Goal: Task Accomplishment & Management: Complete application form

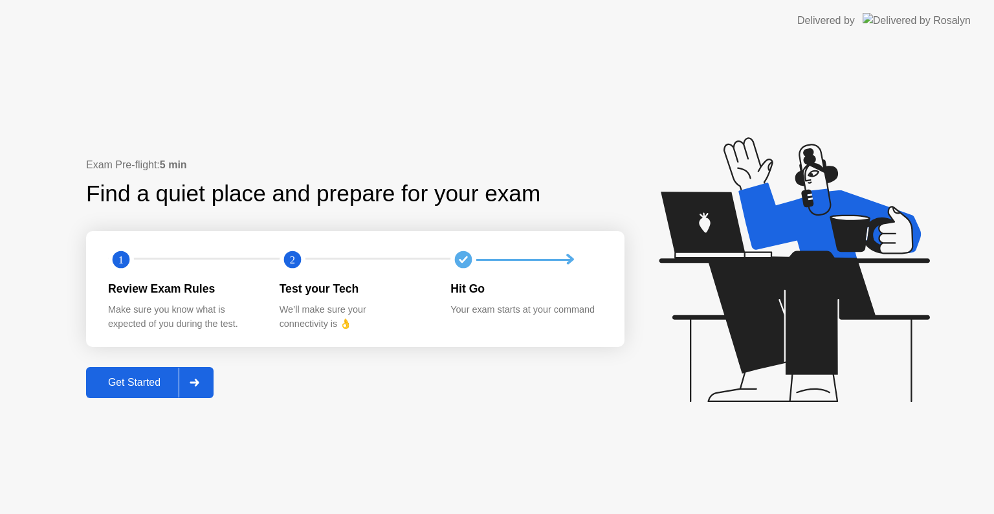
click at [122, 381] on div "Get Started" at bounding box center [134, 383] width 89 height 12
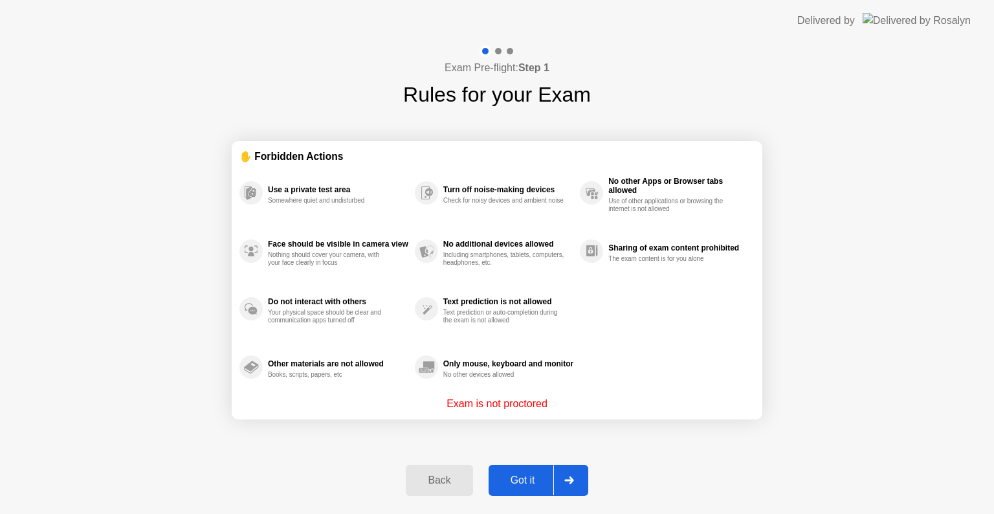
click at [513, 471] on button "Got it" at bounding box center [539, 480] width 100 height 31
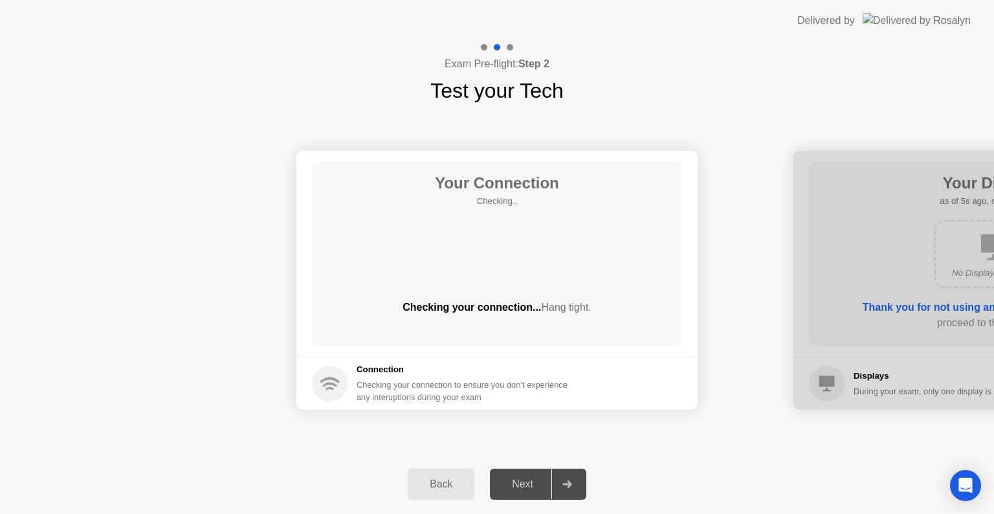
click at [528, 486] on div "Next" at bounding box center [523, 484] width 58 height 12
click at [542, 478] on div "Next" at bounding box center [523, 484] width 58 height 12
drag, startPoint x: 542, startPoint y: 477, endPoint x: 522, endPoint y: 272, distance: 206.2
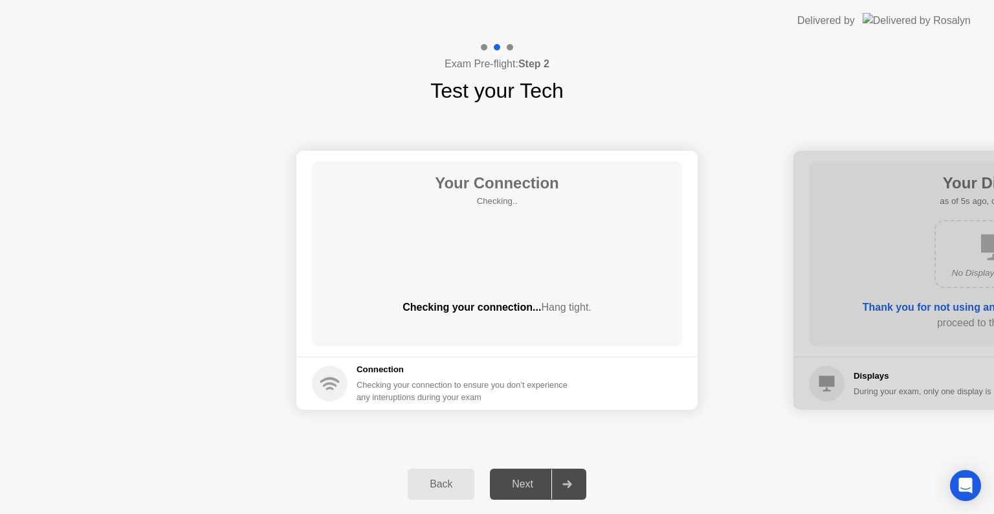
click at [522, 272] on div "Exam Pre-flight: Step 2 Test your Tech Your Connection Checking.. Checking your…" at bounding box center [497, 277] width 994 height 473
click at [522, 272] on div "Your Connection Checking.. Checking your connection... Hang tight." at bounding box center [497, 253] width 370 height 185
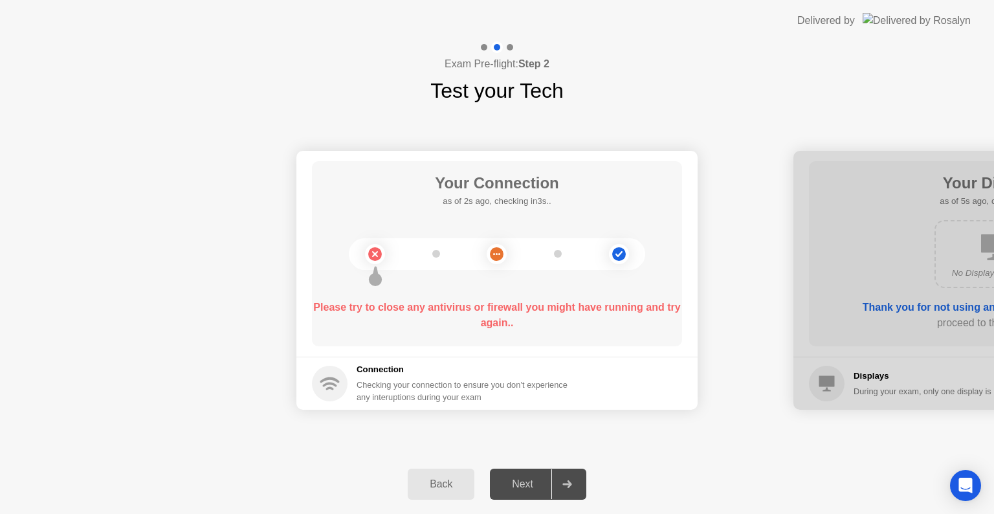
click at [373, 254] on circle at bounding box center [375, 254] width 14 height 14
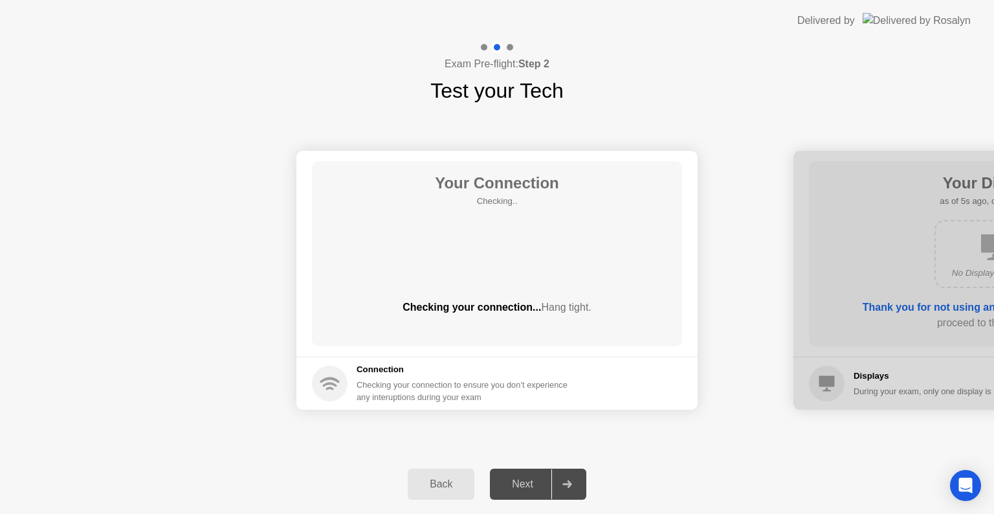
click at [502, 254] on div "Your Connection Checking.. Checking your connection... Hang tight." at bounding box center [497, 253] width 370 height 185
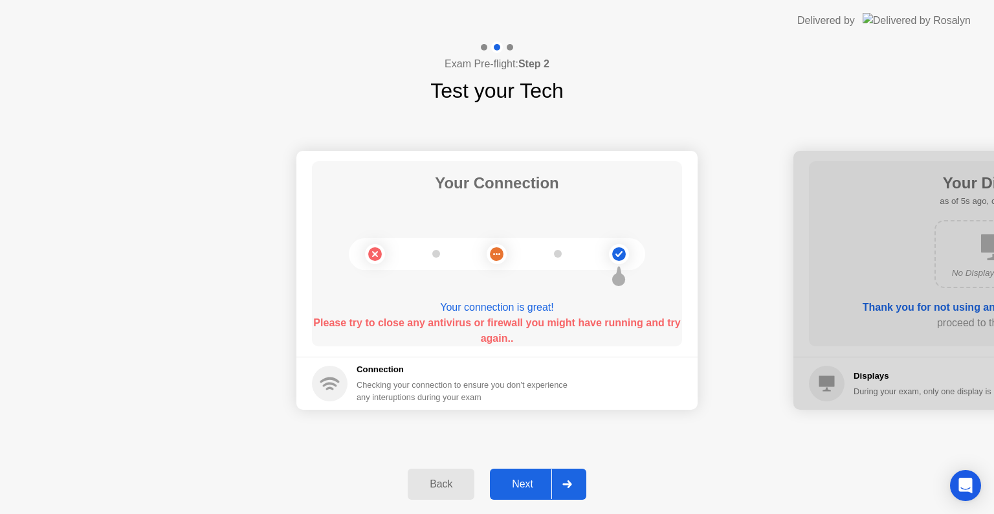
click at [532, 487] on div "Next" at bounding box center [523, 484] width 58 height 12
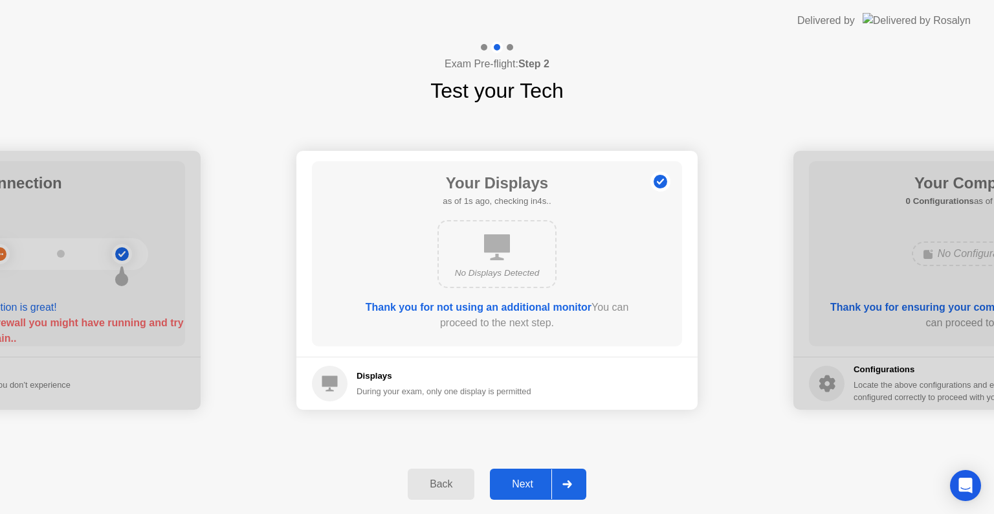
click at [532, 487] on div "Next" at bounding box center [523, 484] width 58 height 12
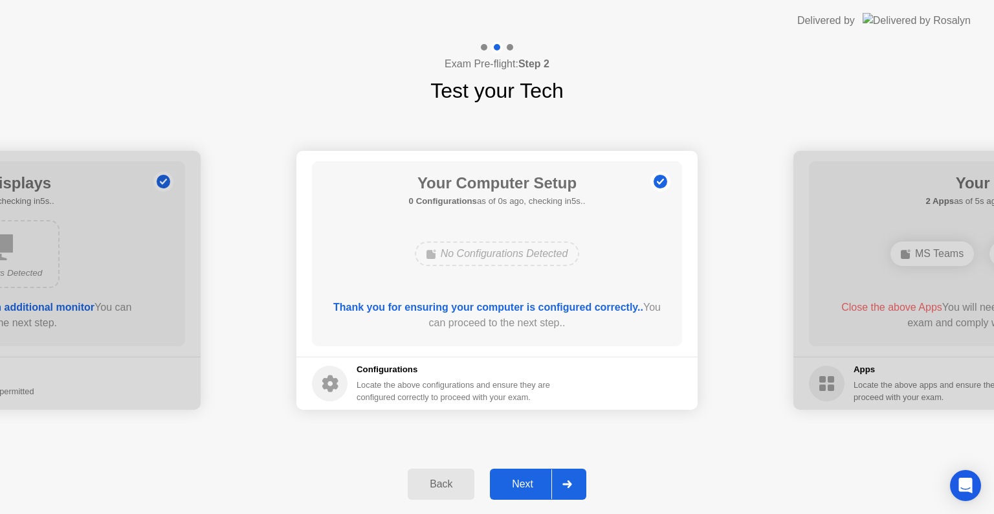
click at [532, 487] on div "Next" at bounding box center [523, 484] width 58 height 12
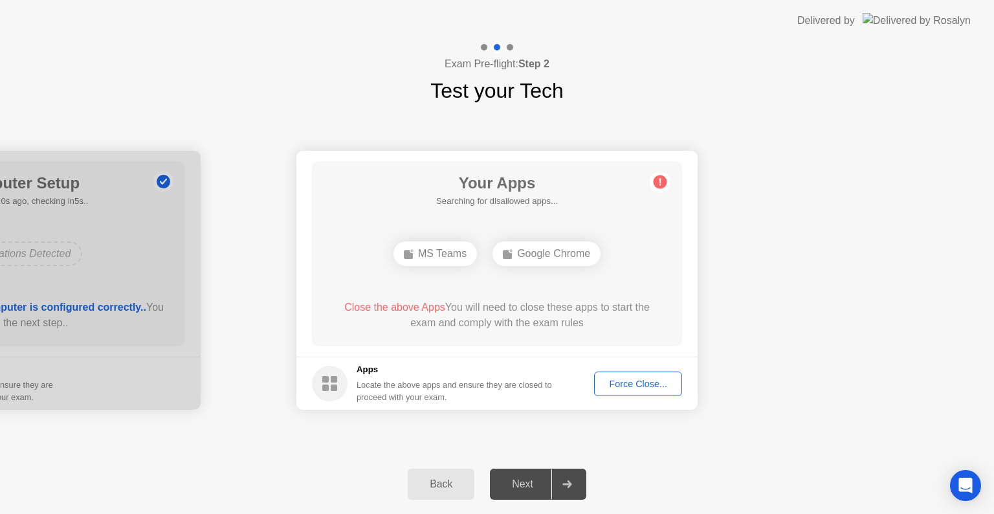
click at [641, 380] on div "Force Close..." at bounding box center [638, 384] width 79 height 10
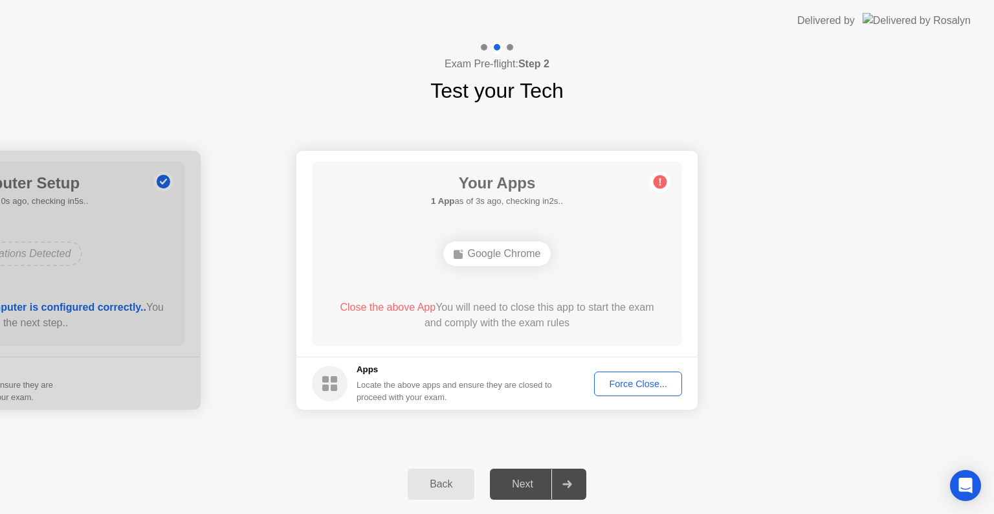
click at [634, 386] on div "Force Close..." at bounding box center [638, 384] width 79 height 10
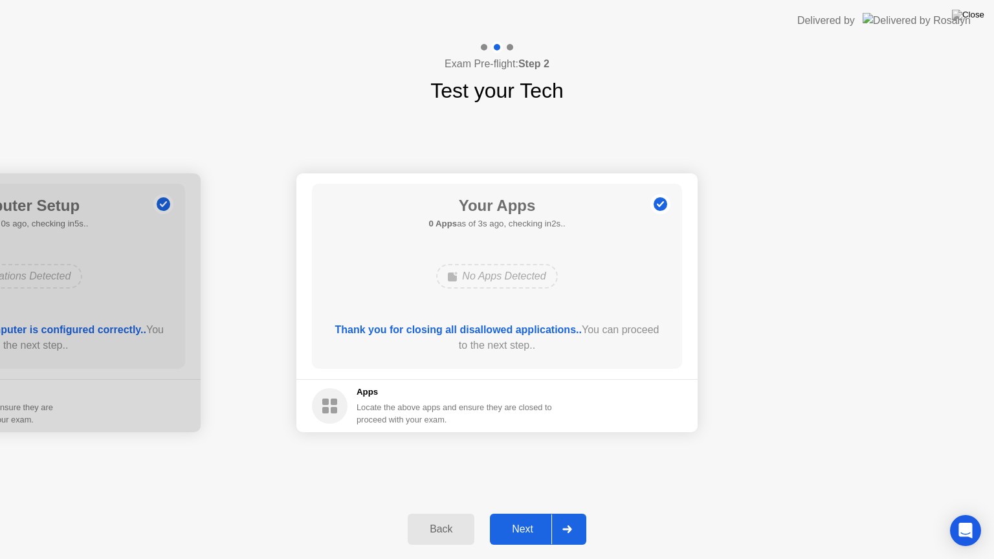
click at [528, 513] on div "Next" at bounding box center [523, 530] width 58 height 12
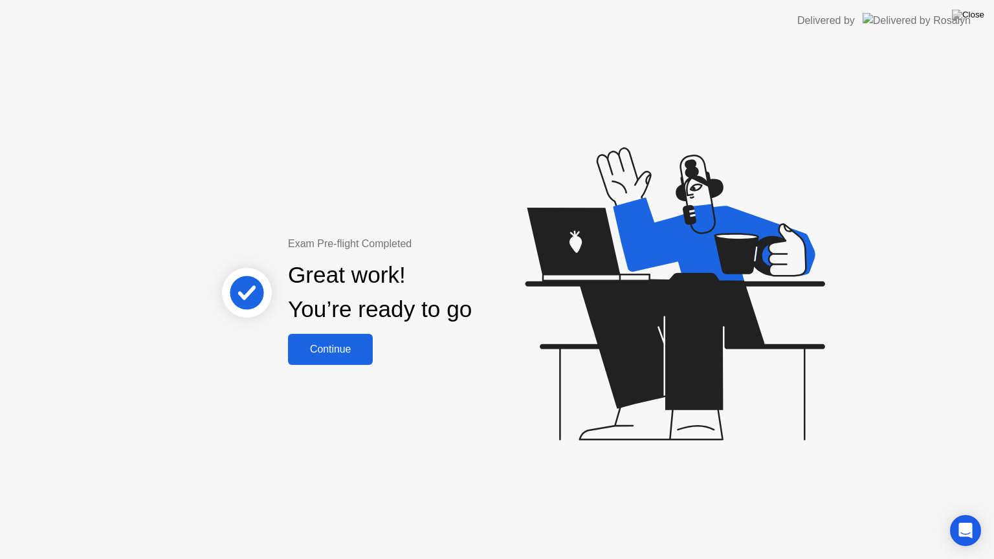
click at [331, 355] on div "Continue" at bounding box center [330, 350] width 77 height 12
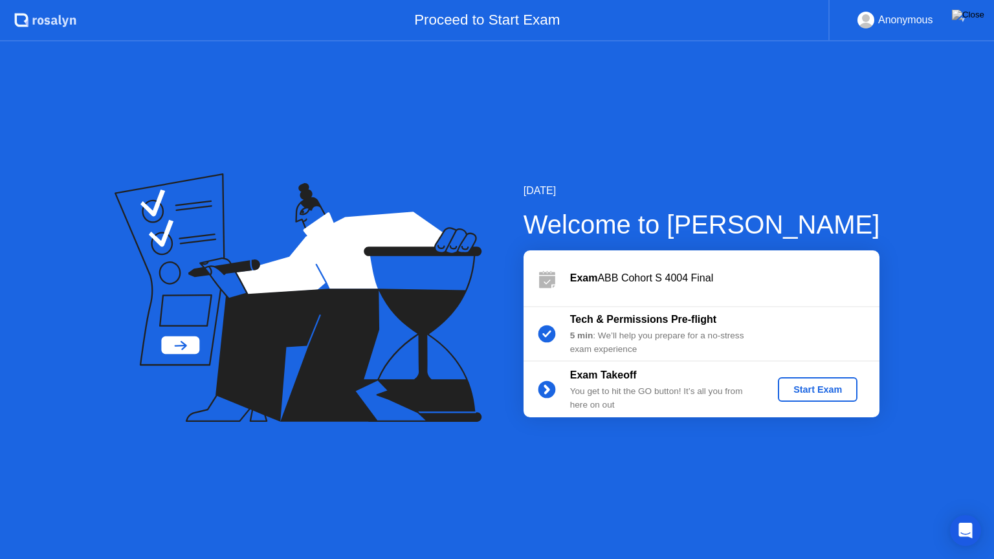
click at [802, 386] on div "Start Exam" at bounding box center [817, 390] width 69 height 10
